Goal: Information Seeking & Learning: Learn about a topic

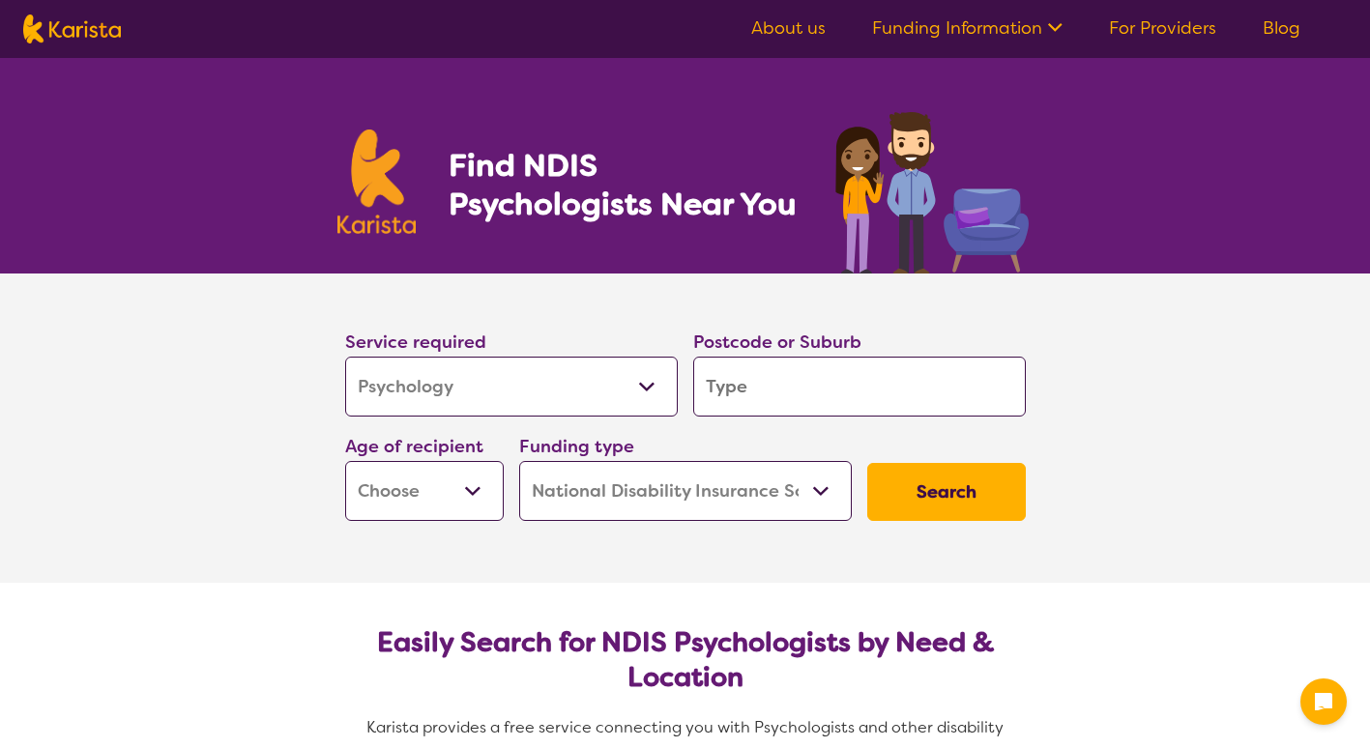
select select "Psychology"
select select "NDIS"
select select "Psychology"
select select "NDIS"
type input "p"
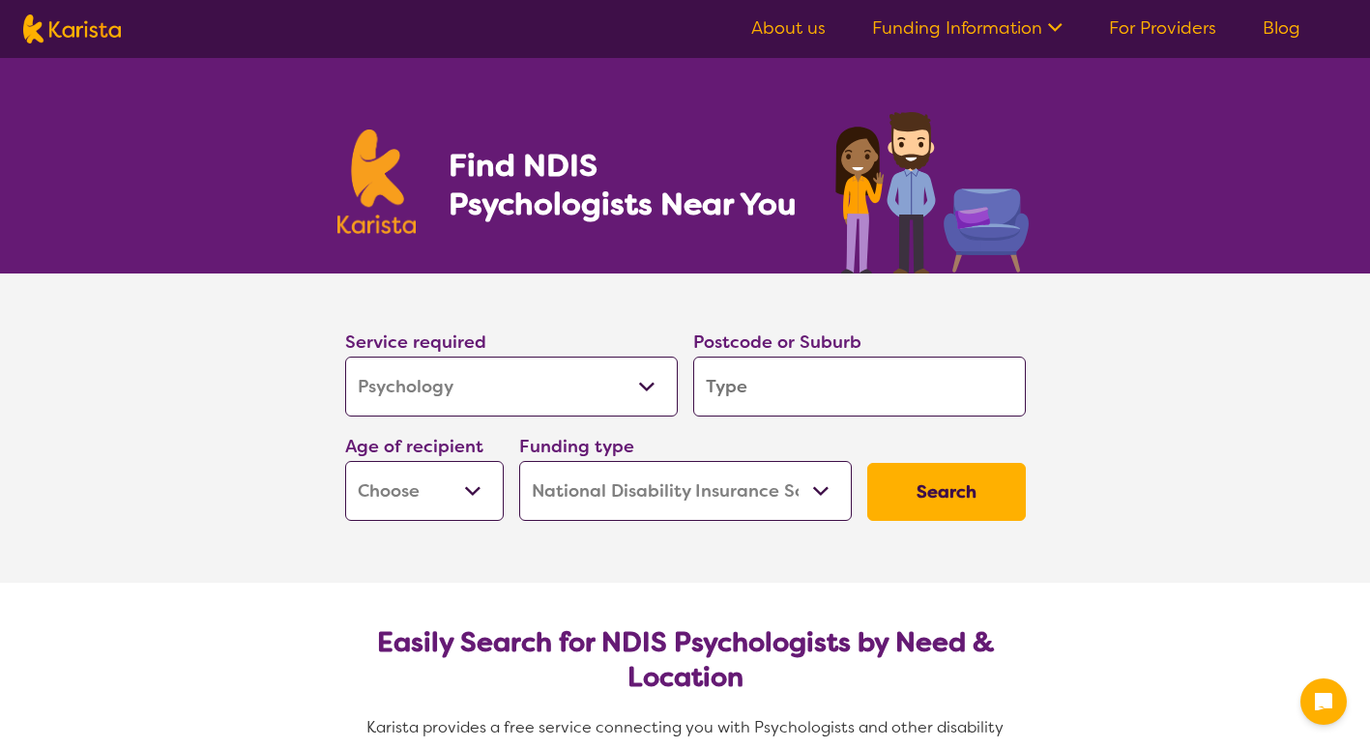
type input "p"
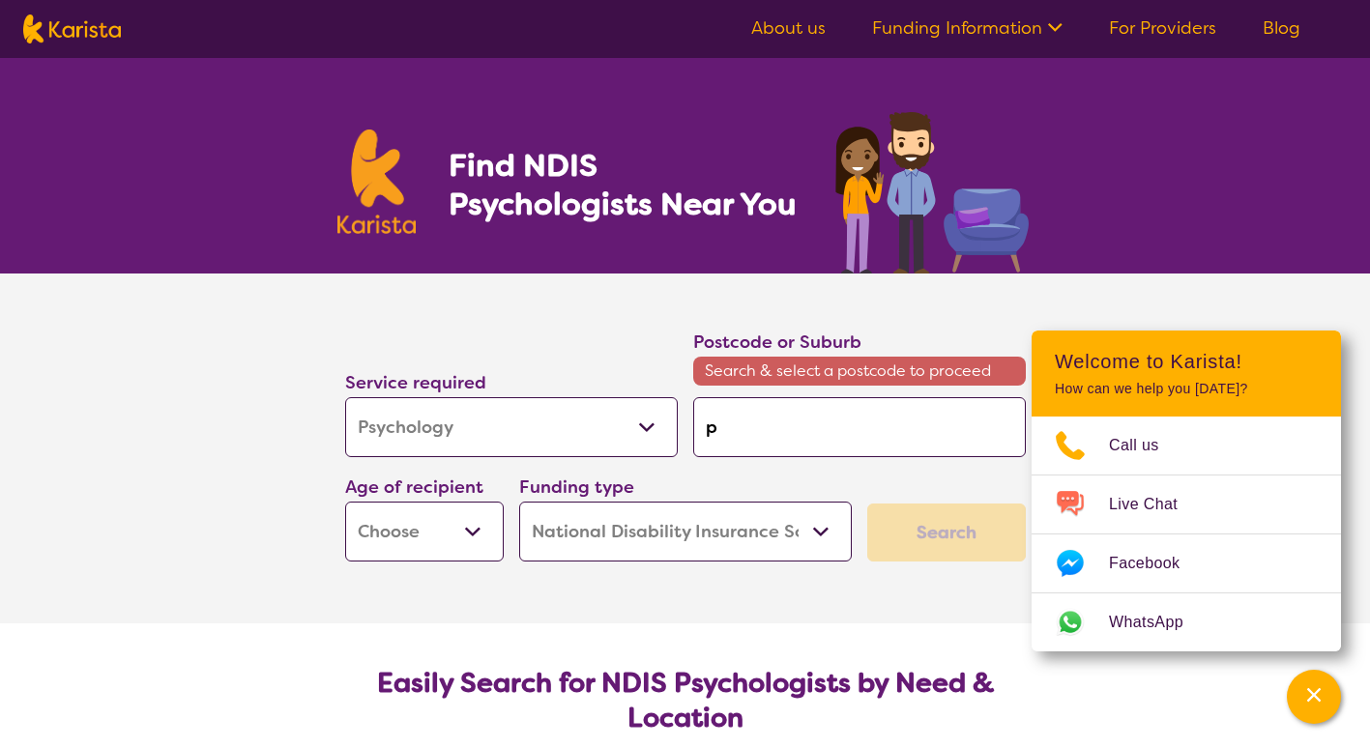
type input "po"
type input "por"
type input "port"
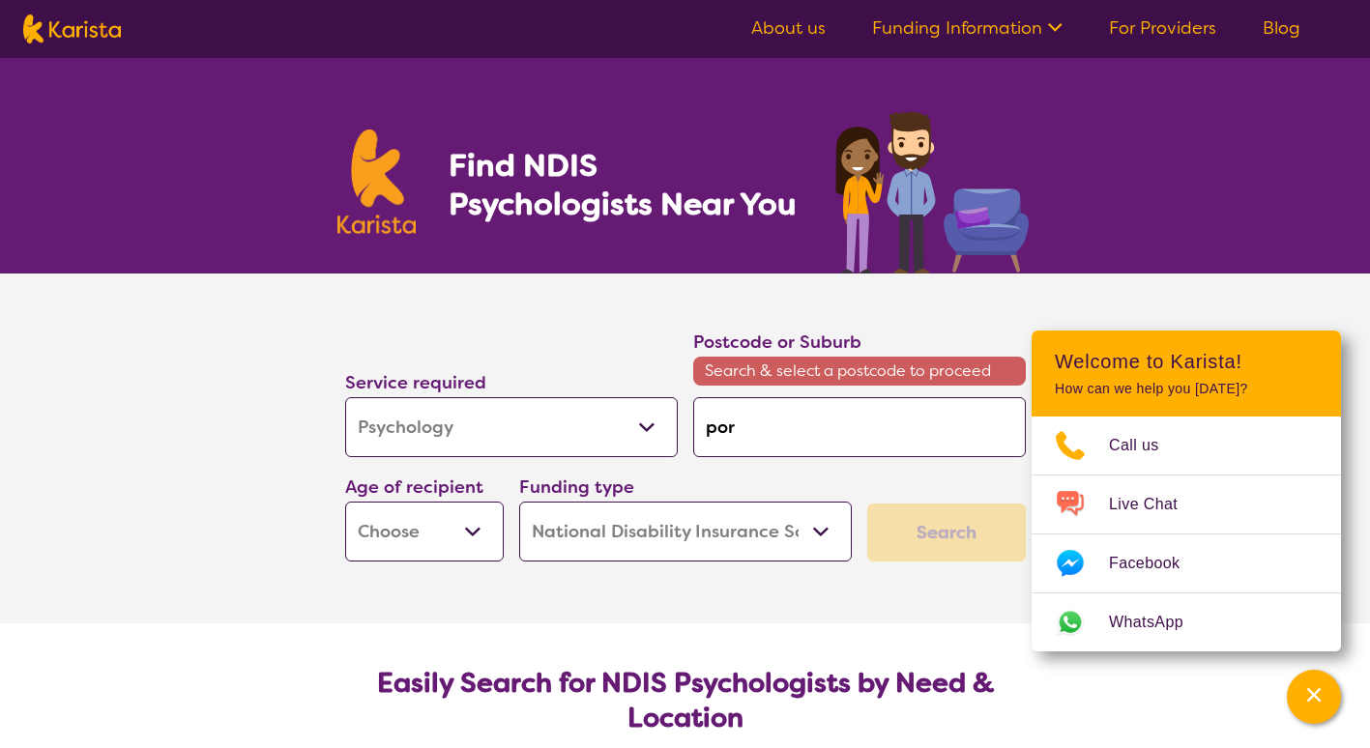
type input "port"
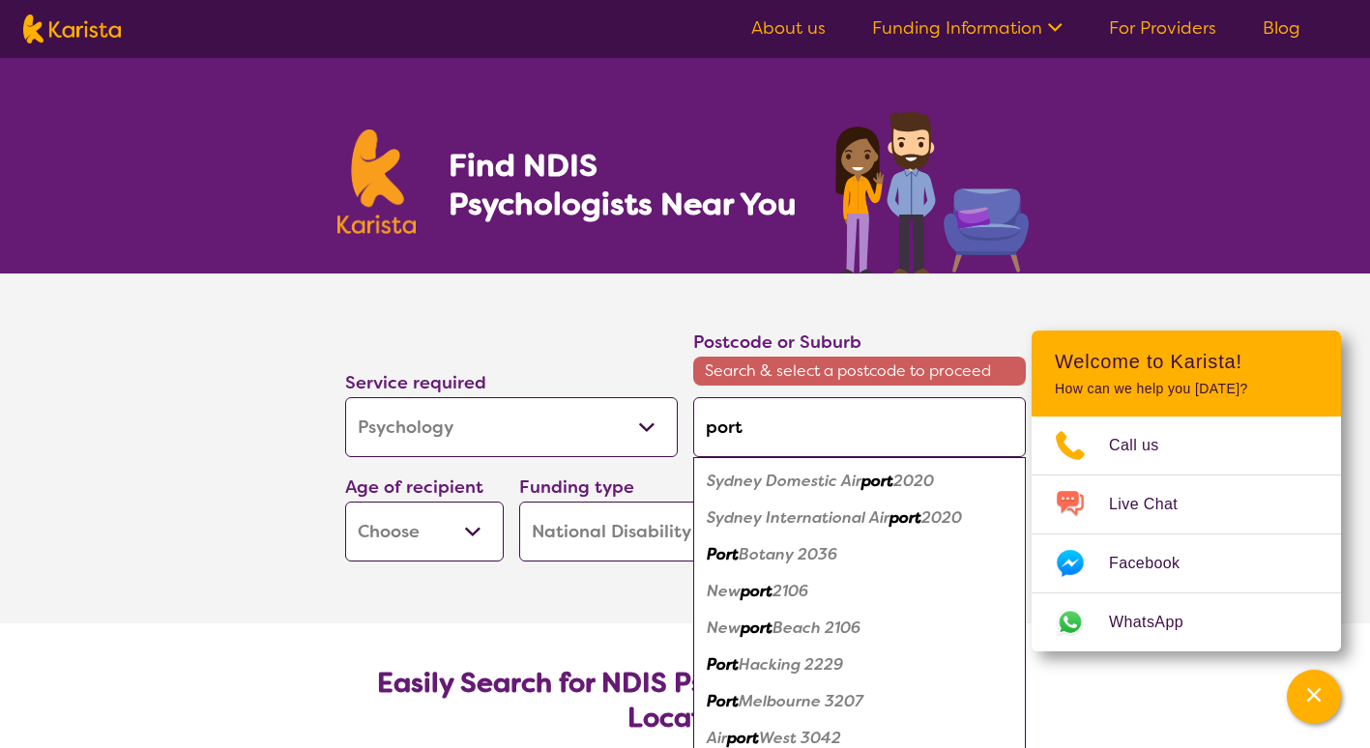
type input "port"
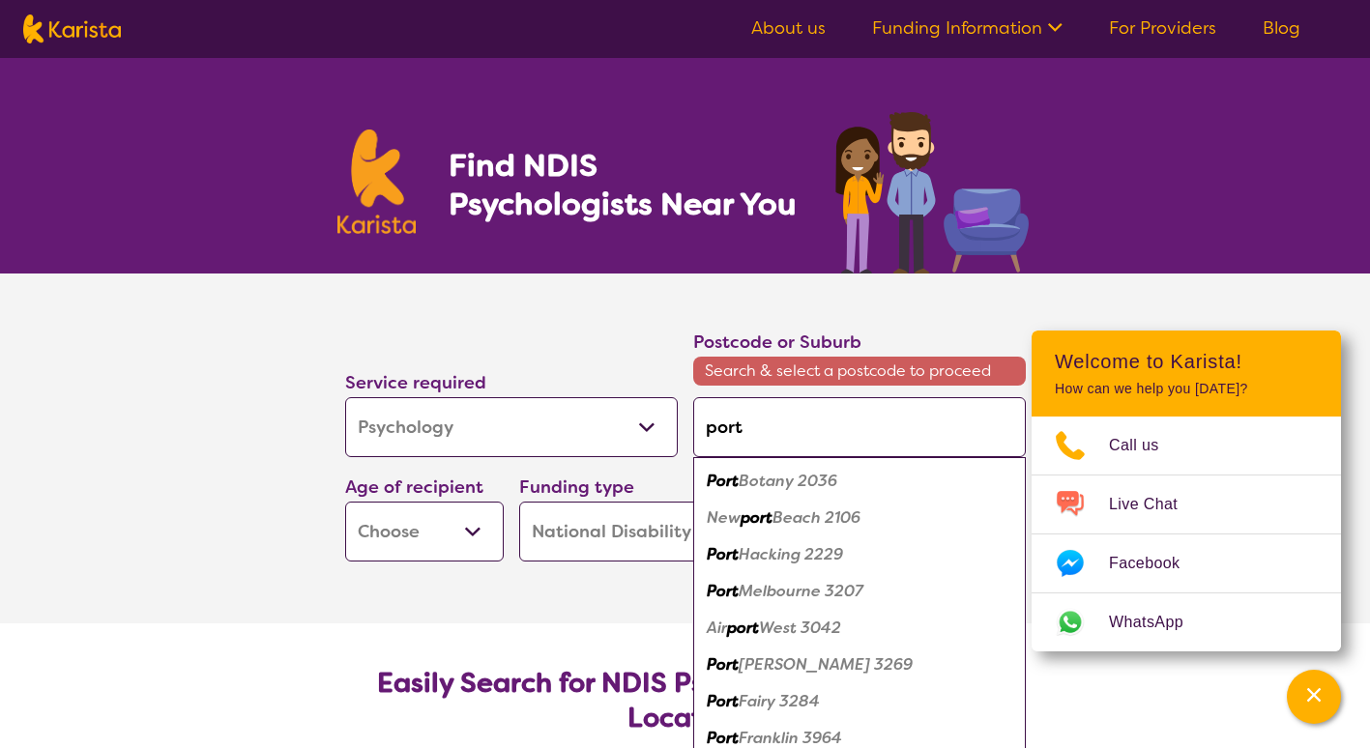
type input "port m"
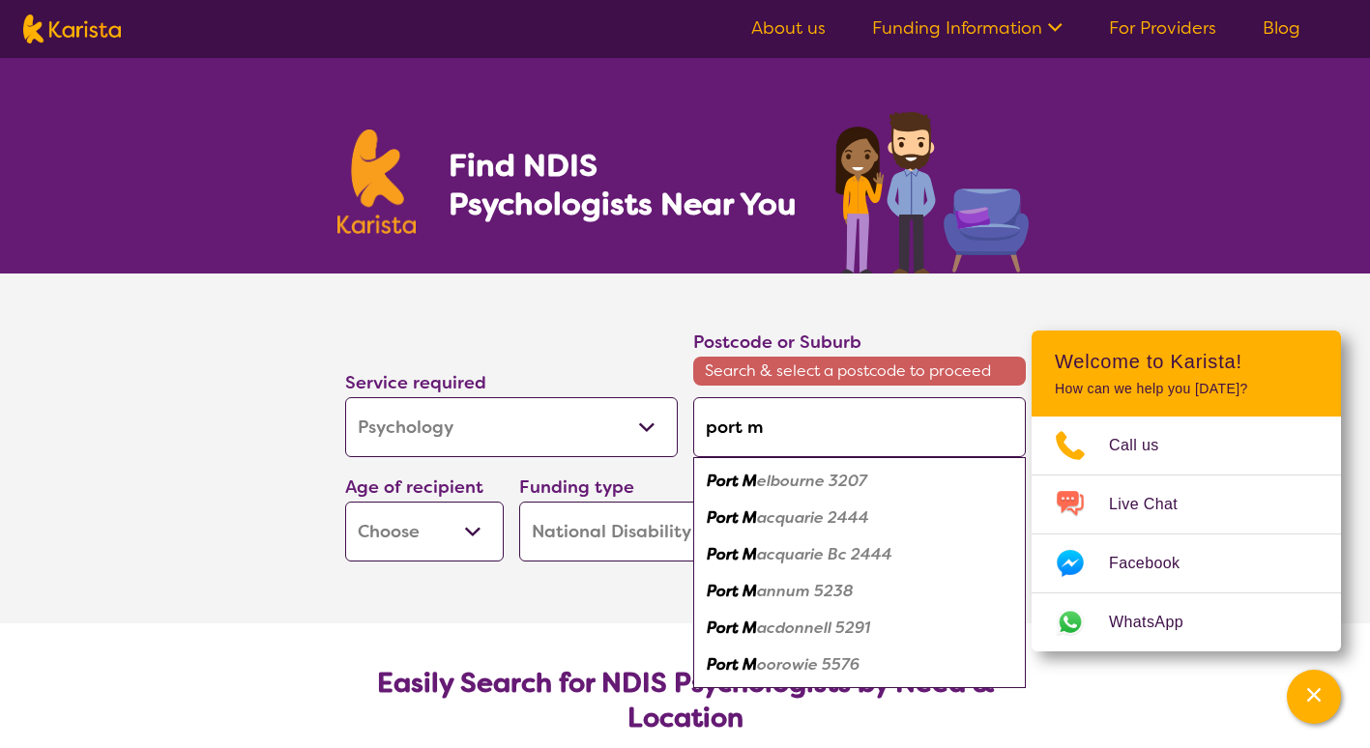
click at [782, 557] on em "acquarie Bc 2444" at bounding box center [824, 554] width 135 height 20
type input "2444"
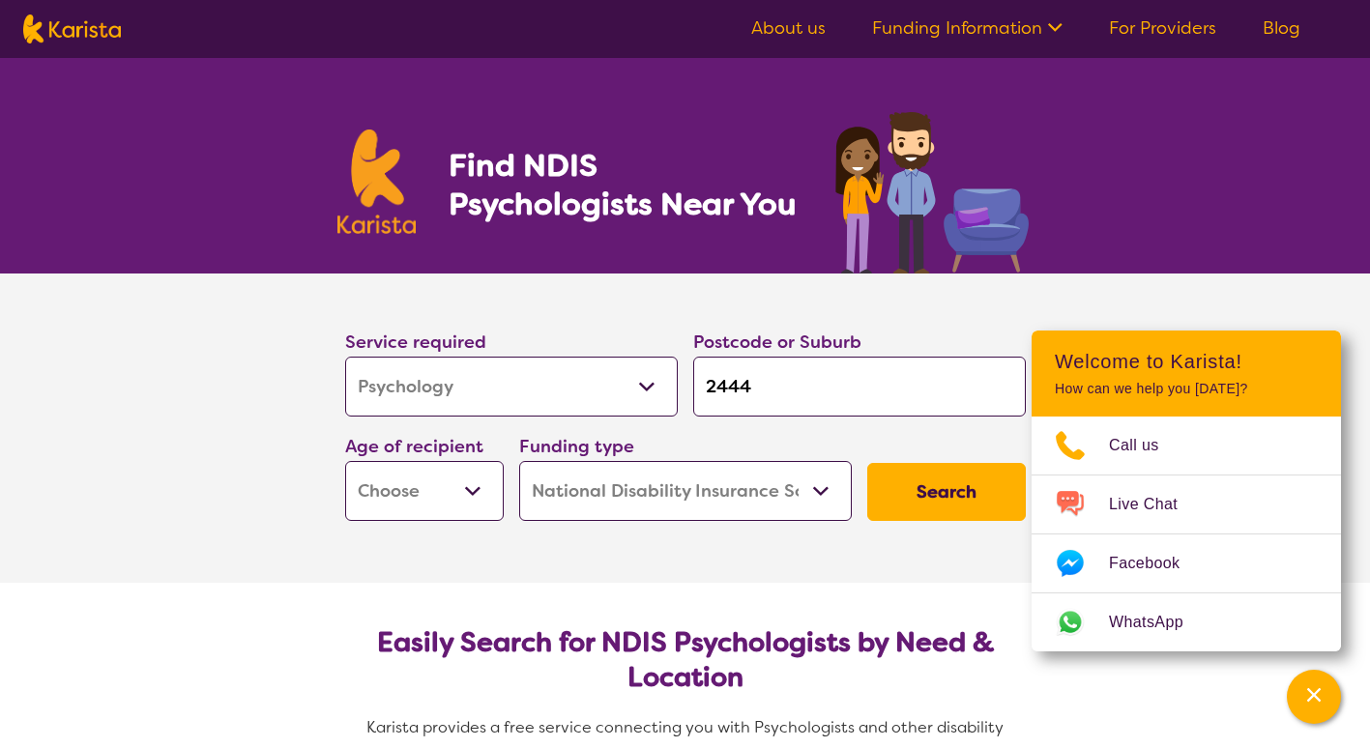
click at [482, 493] on select "Early Childhood - 0 to 9 Child - 10 to 11 Adolescent - 12 to 17 Adult - 18 to 6…" at bounding box center [424, 491] width 159 height 60
select select "AS"
click at [345, 461] on select "Early Childhood - 0 to 9 Child - 10 to 11 Adolescent - 12 to 17 Adult - 18 to 6…" at bounding box center [424, 491] width 159 height 60
select select "AS"
click at [950, 484] on button "Search" at bounding box center [946, 492] width 159 height 58
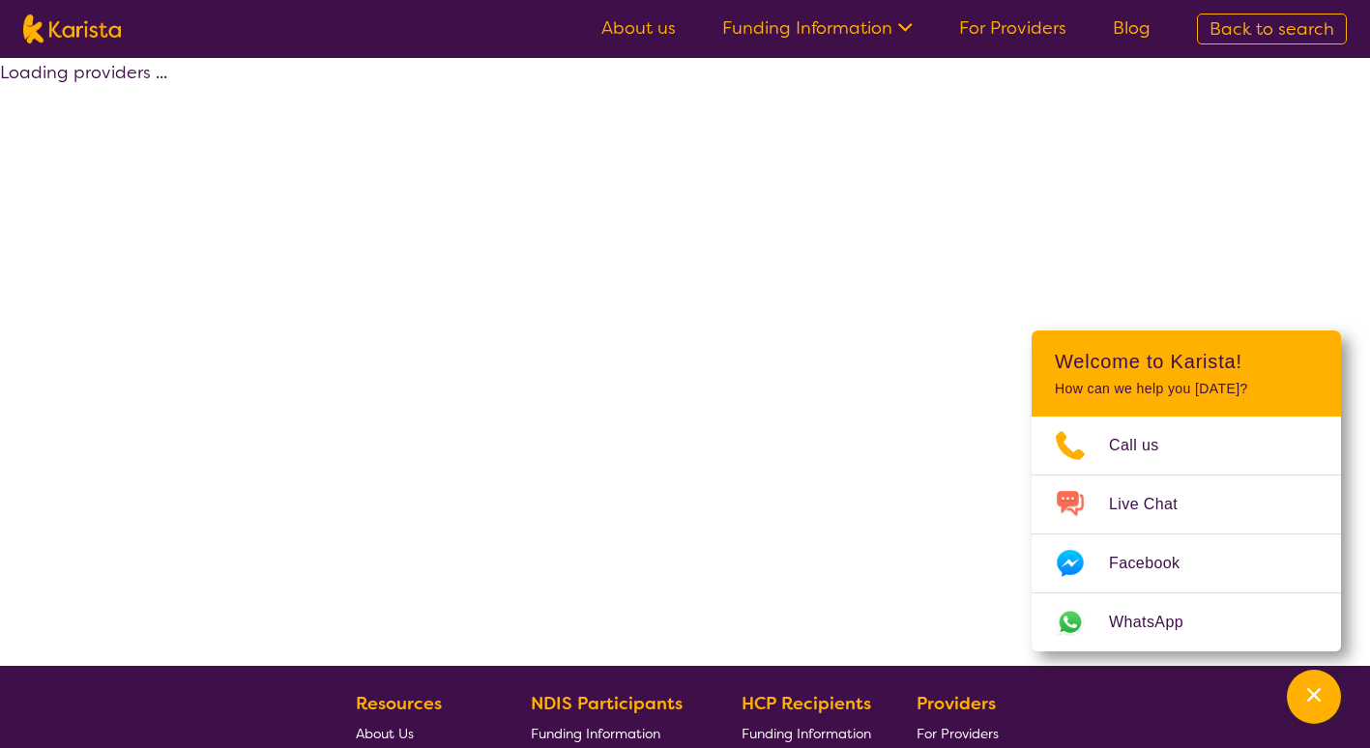
select select "by_score"
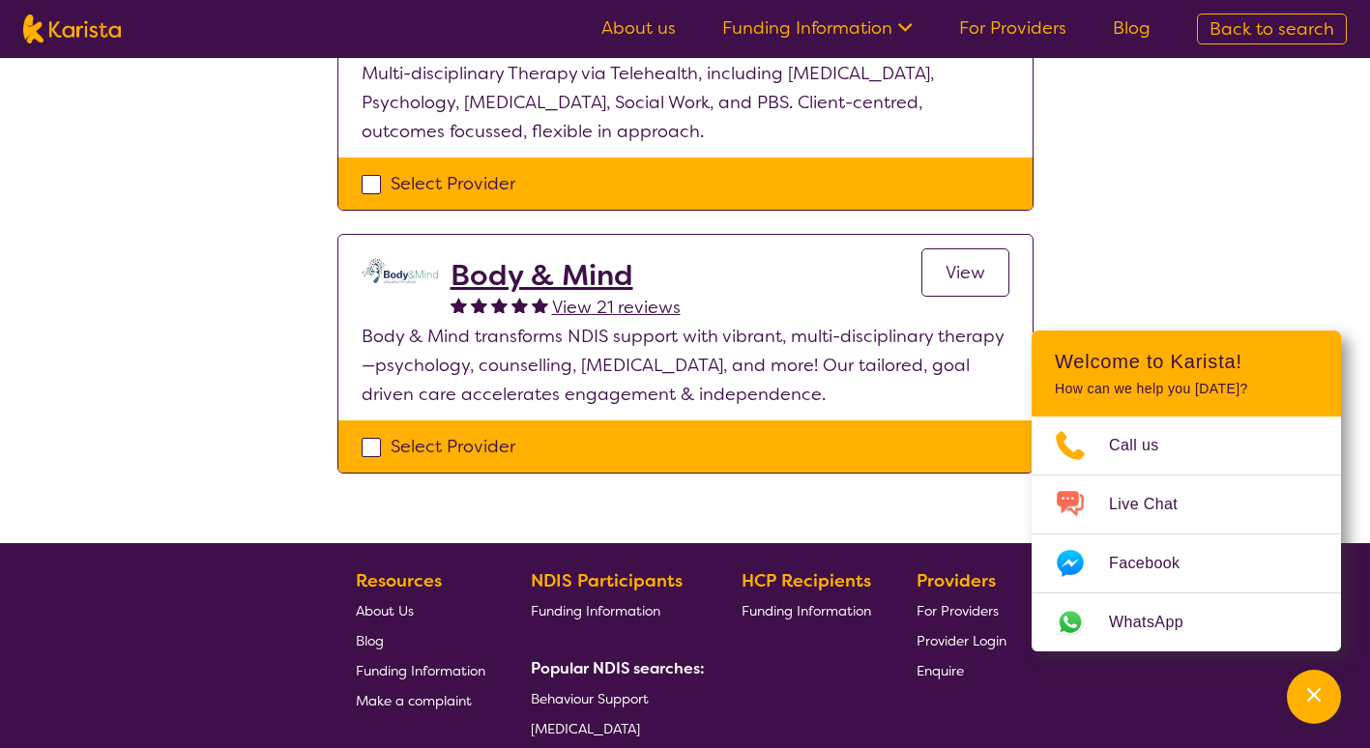
scroll to position [602, 0]
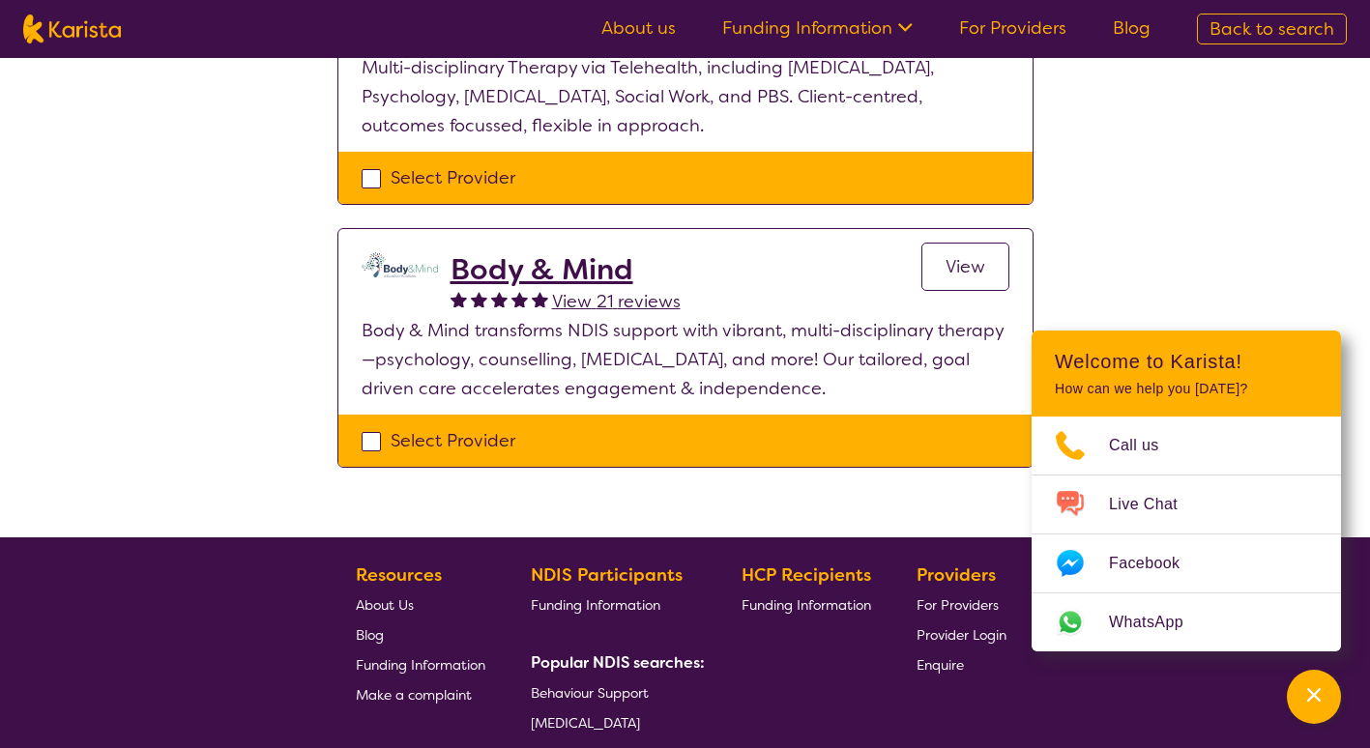
click at [944, 261] on link "View" at bounding box center [965, 267] width 88 height 48
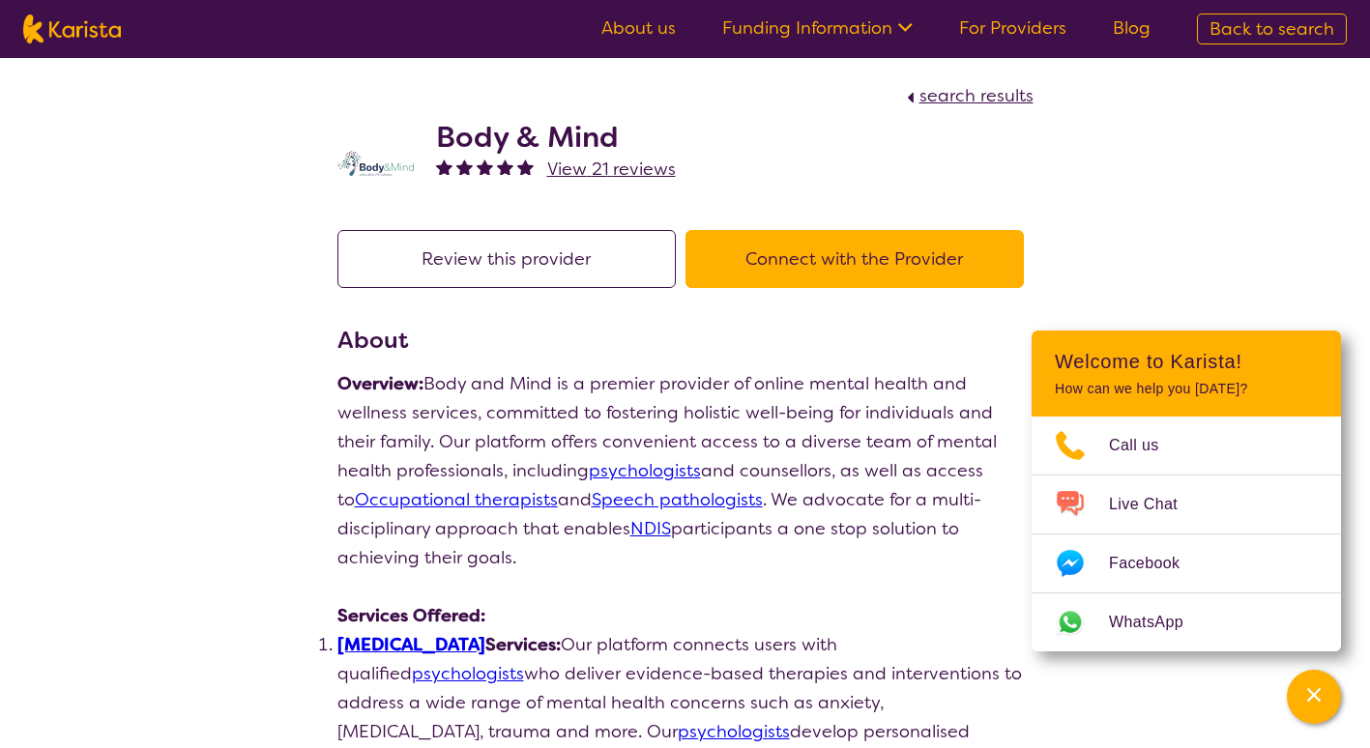
click at [990, 95] on span "search results" at bounding box center [976, 95] width 114 height 23
select select "by_score"
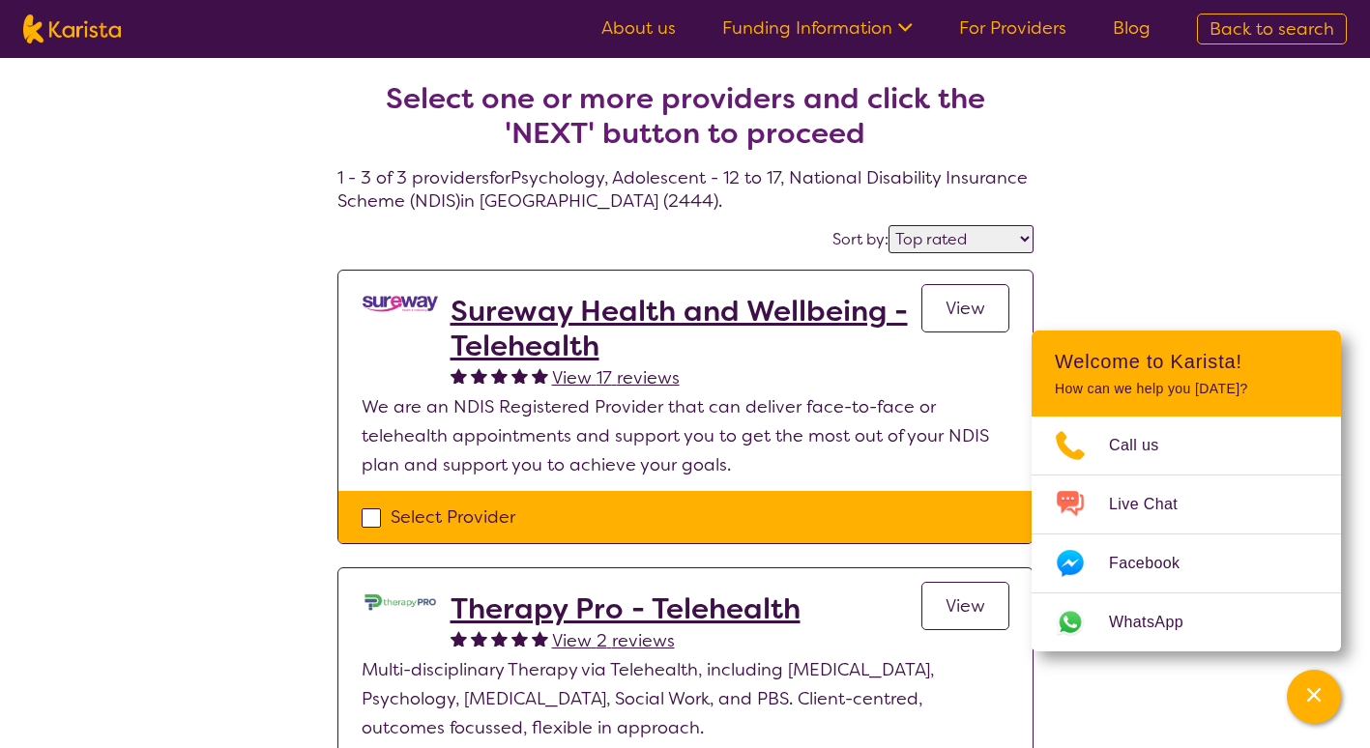
click at [650, 313] on h2 "Sureway Health and Wellbeing - Telehealth" at bounding box center [686, 329] width 471 height 70
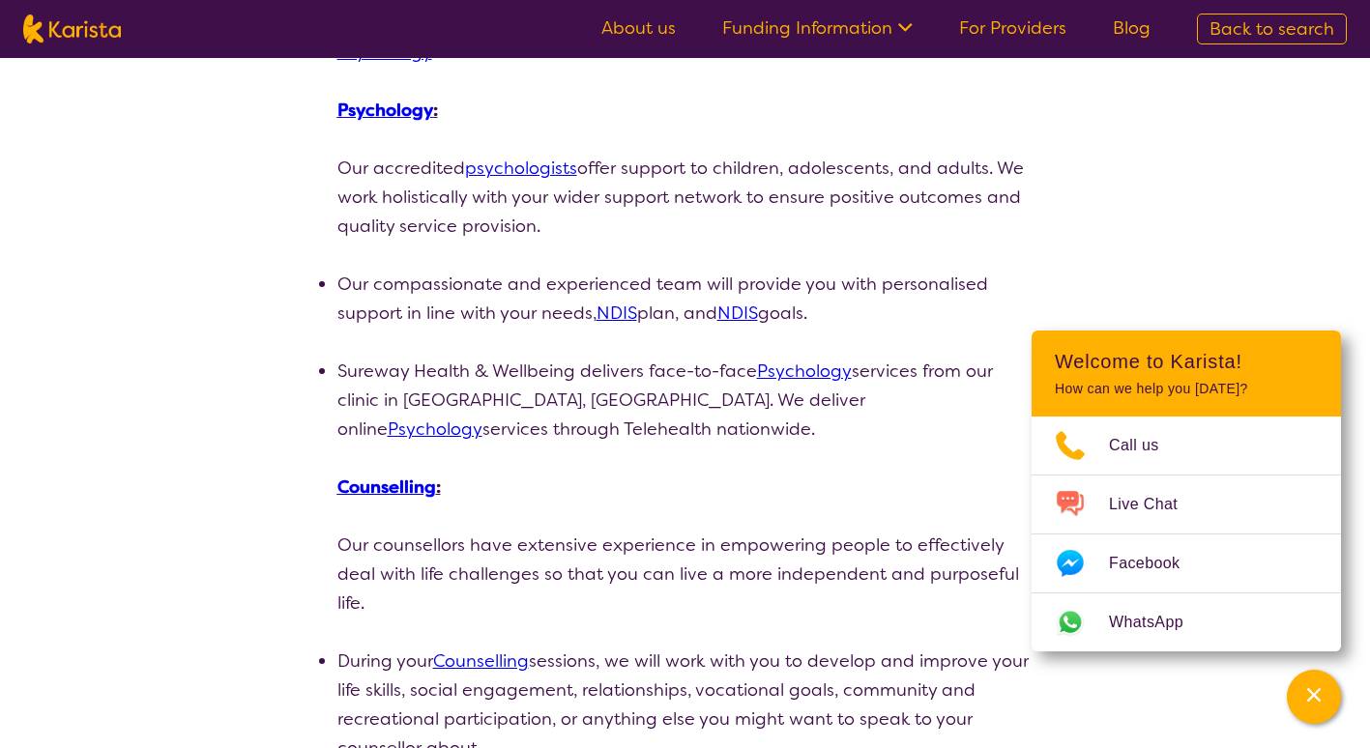
scroll to position [423, 0]
